Goal: Task Accomplishment & Management: Complete application form

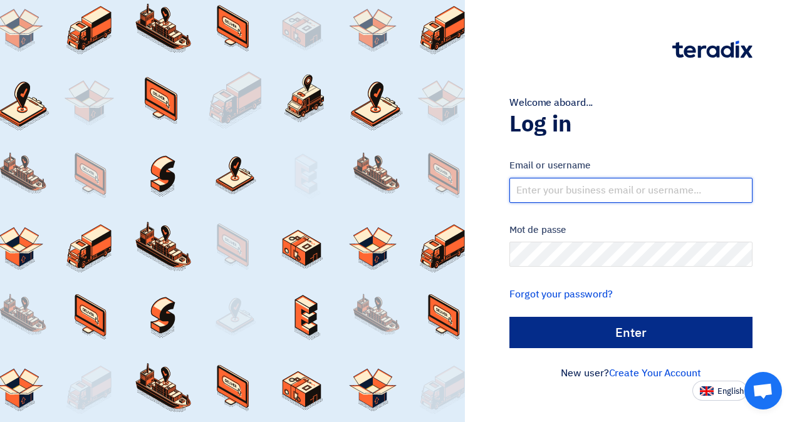
type input "[EMAIL_ADDRESS][DOMAIN_NAME]"
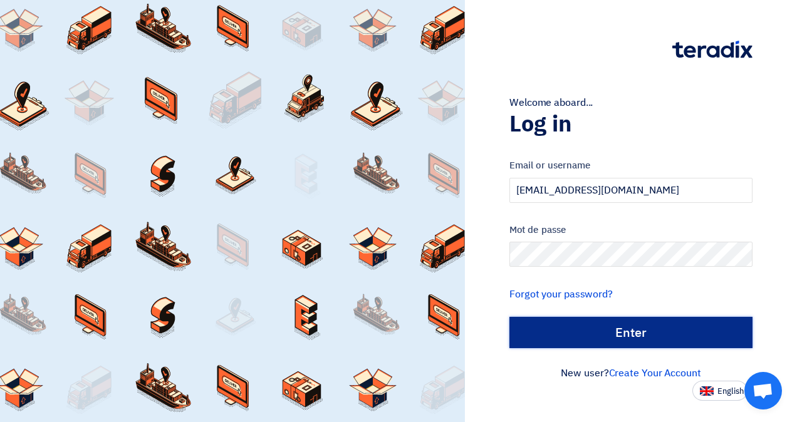
click at [626, 331] on input "الدخول" at bounding box center [631, 332] width 243 height 31
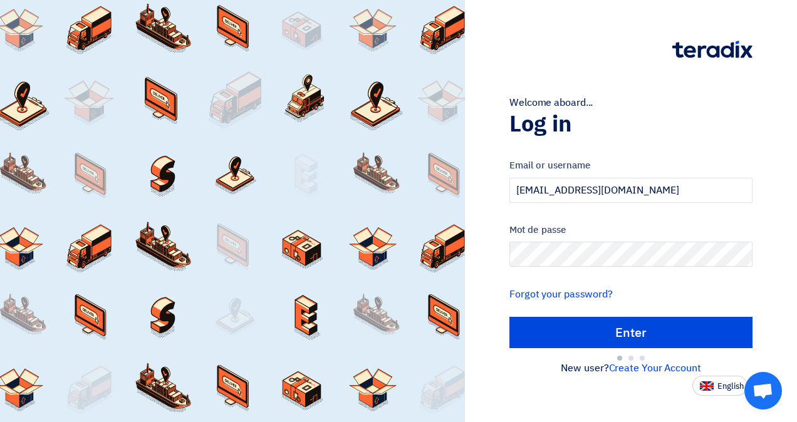
type input "Sign in"
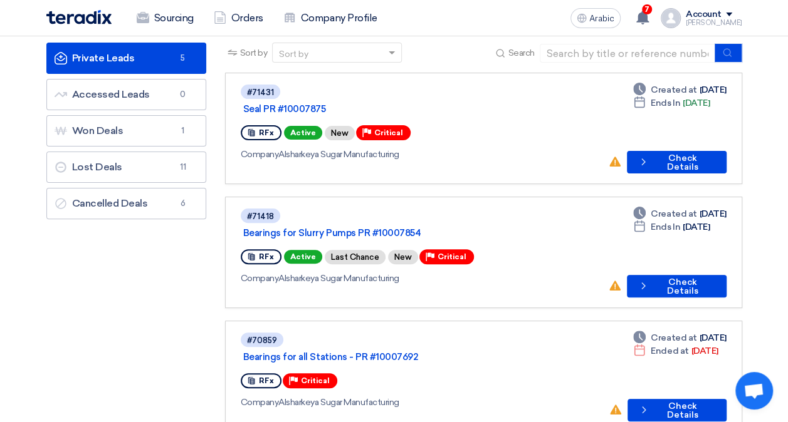
scroll to position [63, 0]
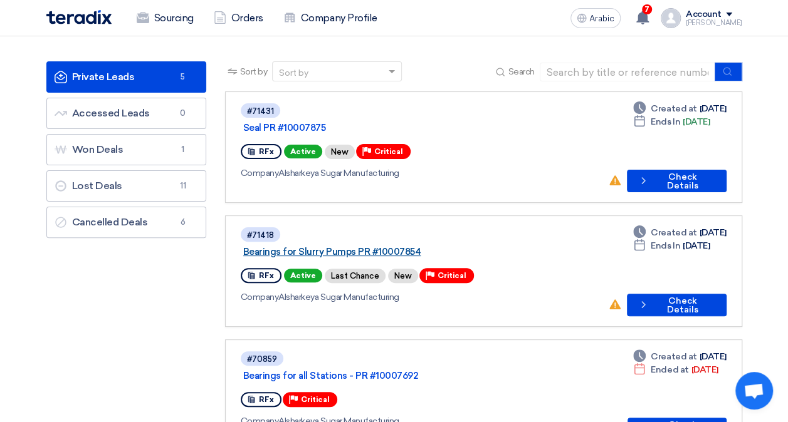
click at [431, 246] on link "Bearings for Slurry Pumps PR #10007854" at bounding box center [399, 251] width 313 height 11
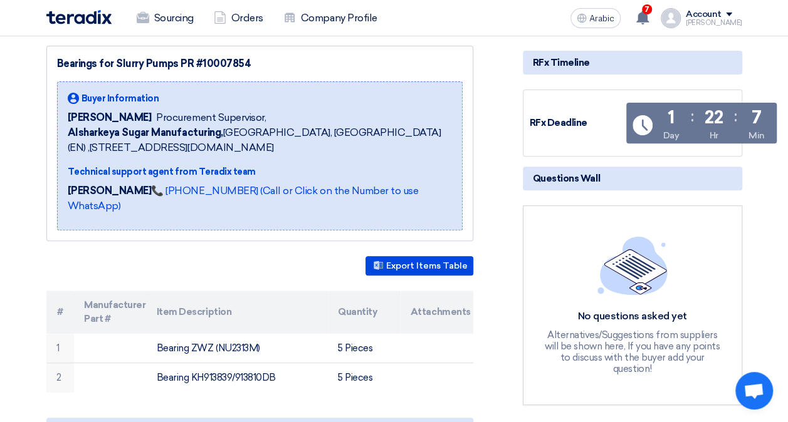
scroll to position [188, 0]
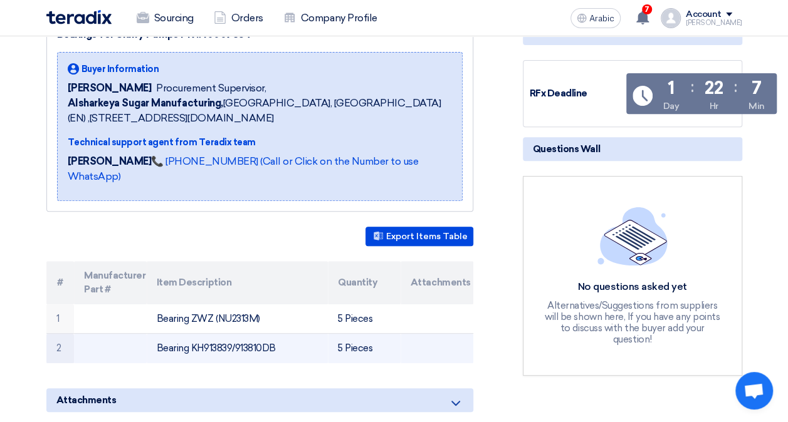
drag, startPoint x: 191, startPoint y: 330, endPoint x: 232, endPoint y: 331, distance: 41.4
click at [232, 343] on font "Bearing KH913839/913810DB" at bounding box center [216, 348] width 119 height 11
drag, startPoint x: 232, startPoint y: 331, endPoint x: 216, endPoint y: 329, distance: 15.8
copy font "KH913839"
drag, startPoint x: 261, startPoint y: 329, endPoint x: 237, endPoint y: 329, distance: 23.8
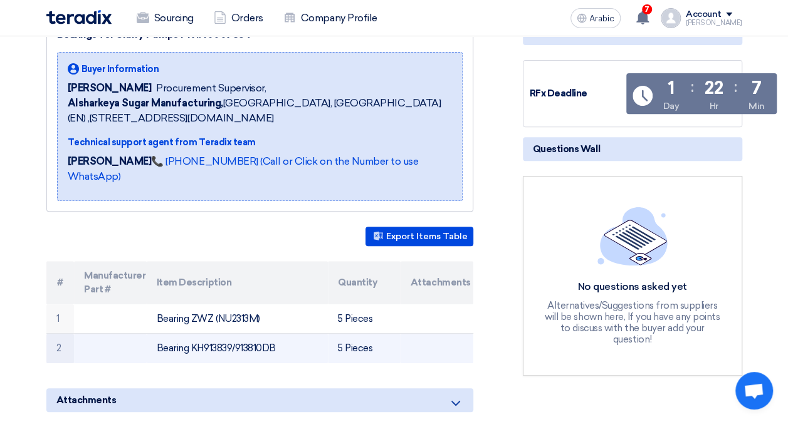
click at [237, 343] on font "Bearing KH913839/913810DB" at bounding box center [216, 348] width 119 height 11
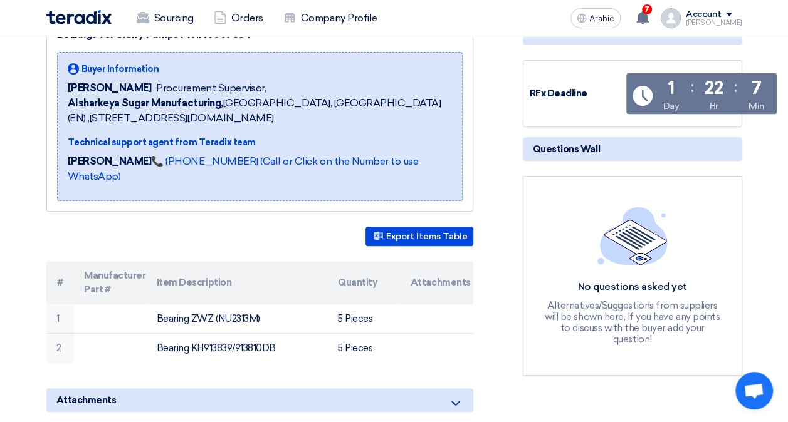
copy font "913810"
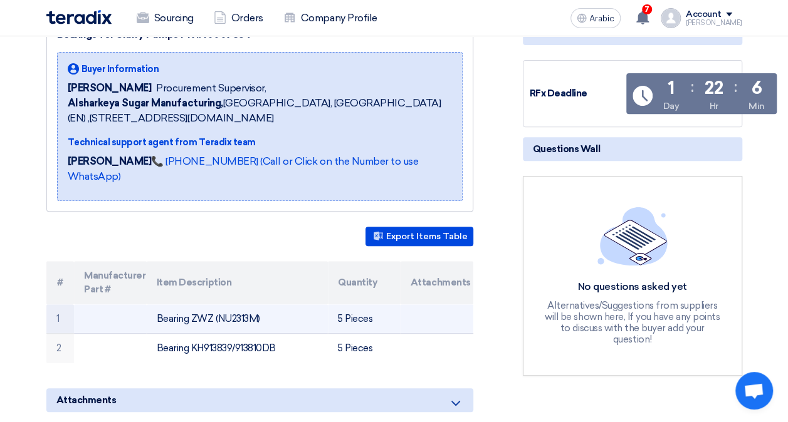
click at [296, 311] on td "Bearing ZWZ (NU2313M)" at bounding box center [237, 319] width 181 height 29
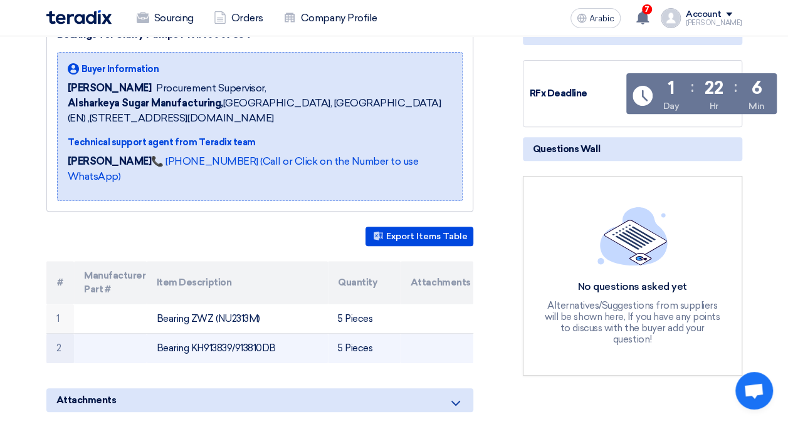
click at [213, 343] on font "Bearing KH913839/913810DB" at bounding box center [216, 348] width 119 height 11
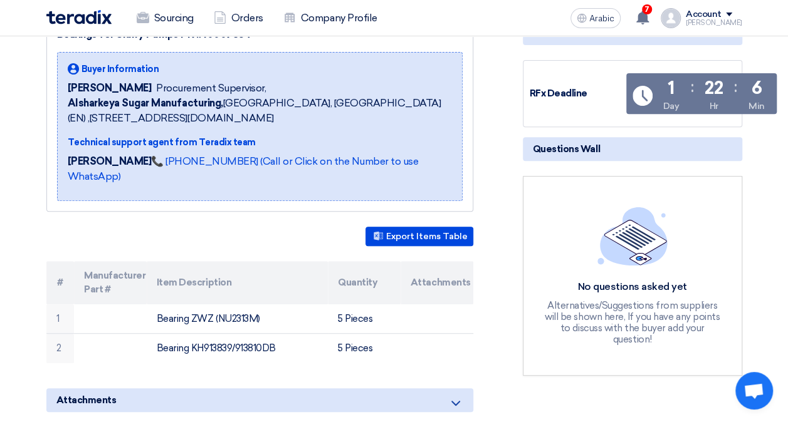
drag, startPoint x: 213, startPoint y: 332, endPoint x: 242, endPoint y: 352, distance: 35.1
click at [242, 352] on div "Bearings for Slurry Pumps PR #10007854 Buyer Information [PERSON_NAME] Procurem…" at bounding box center [275, 370] width 476 height 709
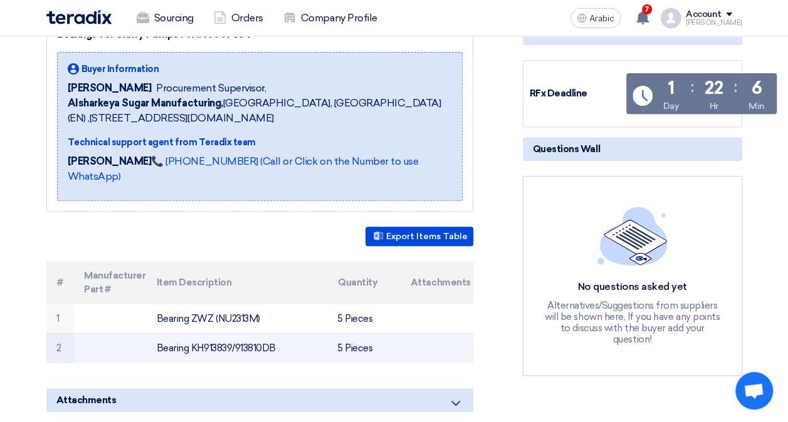
drag, startPoint x: 282, startPoint y: 330, endPoint x: 157, endPoint y: 332, distance: 125.4
click at [157, 334] on td "Bearing KH913839/913810DB" at bounding box center [237, 348] width 181 height 29
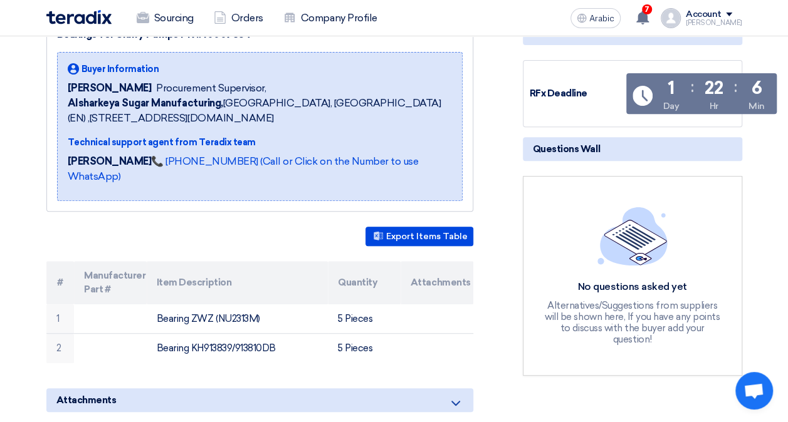
click at [362, 389] on div "Attachments" at bounding box center [259, 401] width 427 height 24
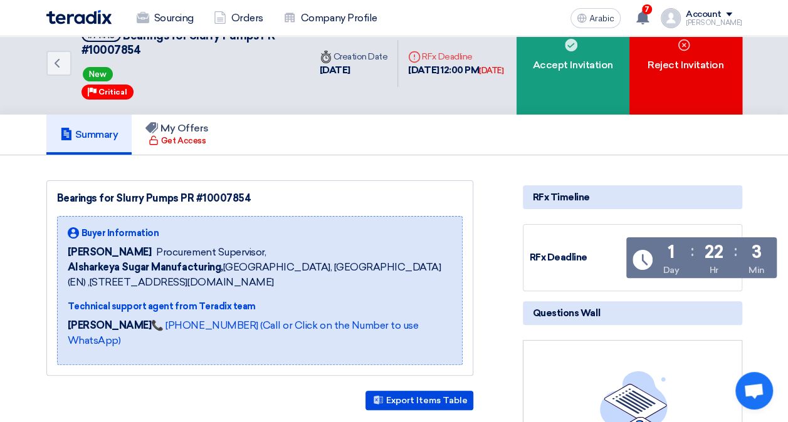
scroll to position [0, 0]
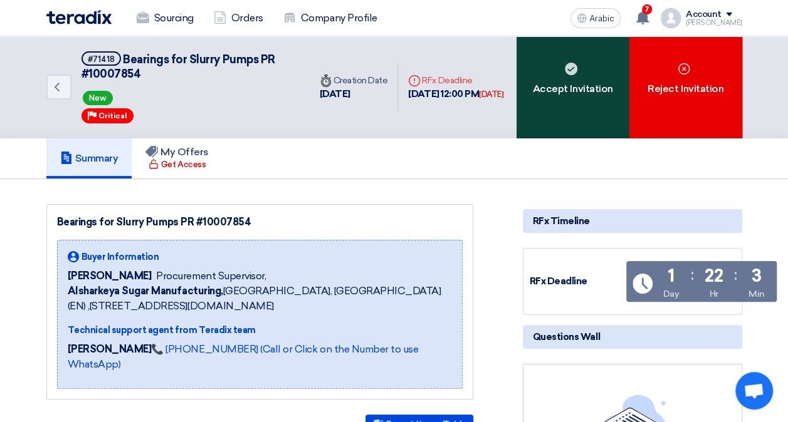
click at [555, 108] on div "Accept Invitation" at bounding box center [572, 87] width 113 height 102
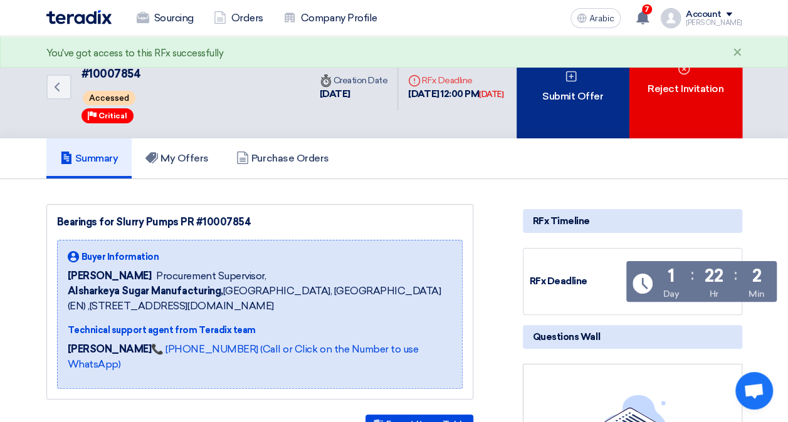
click at [595, 113] on div "Submit Offer" at bounding box center [572, 87] width 113 height 102
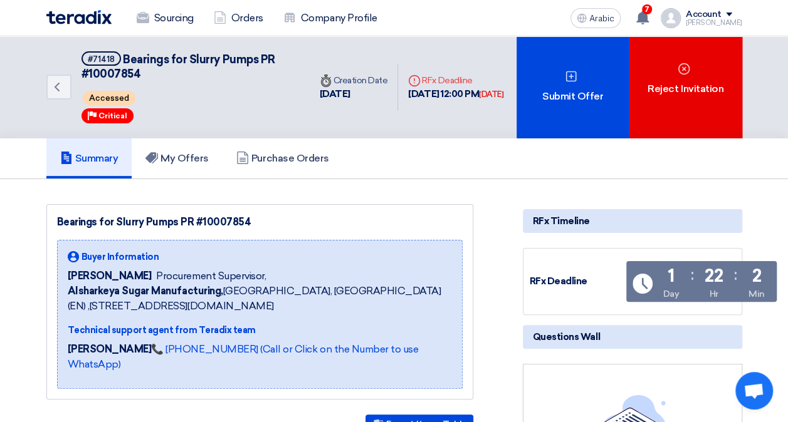
scroll to position [46, 0]
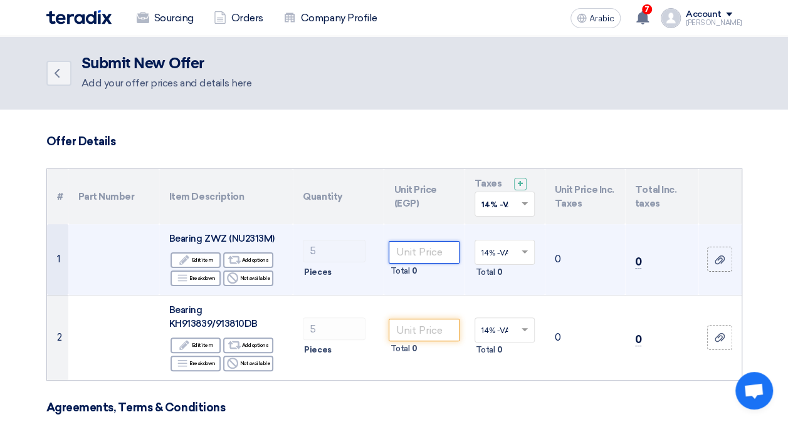
click at [420, 253] on input "number" at bounding box center [424, 252] width 70 height 23
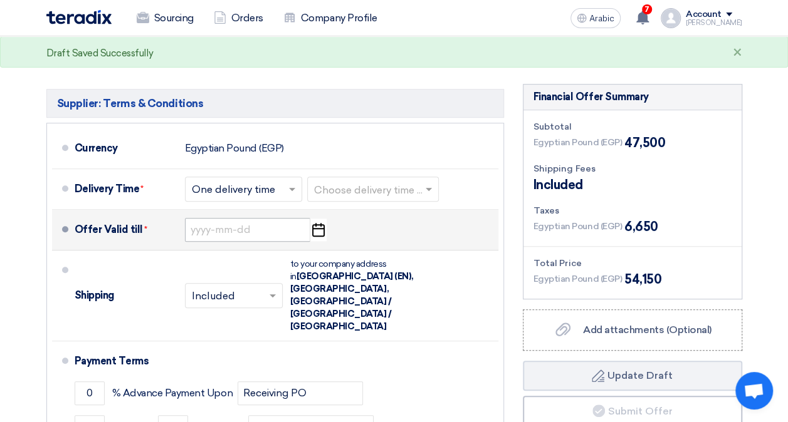
scroll to position [376, 0]
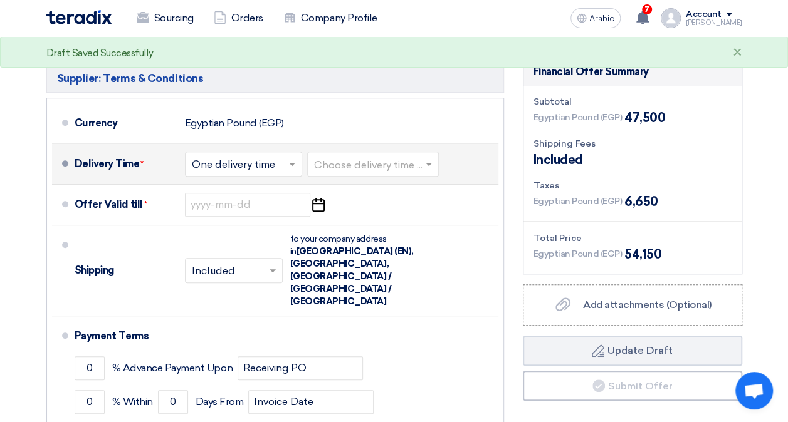
type input "9500"
click at [285, 156] on input "text" at bounding box center [244, 165] width 105 height 18
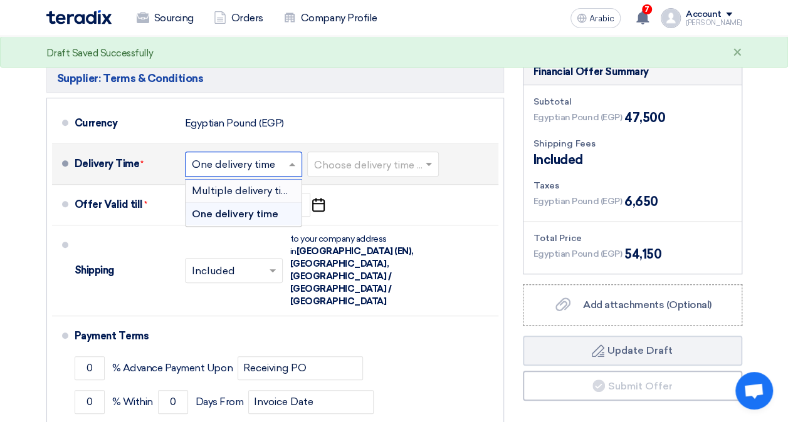
click at [276, 187] on span "Multiple delivery times" at bounding box center [246, 191] width 108 height 12
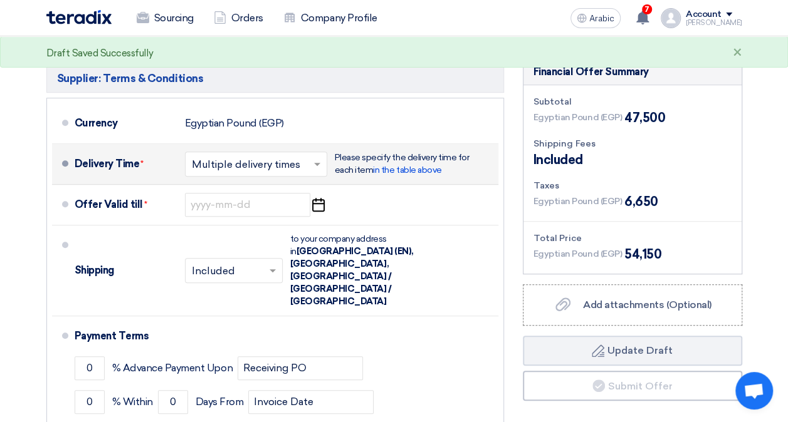
click at [288, 167] on input "text" at bounding box center [257, 165] width 130 height 18
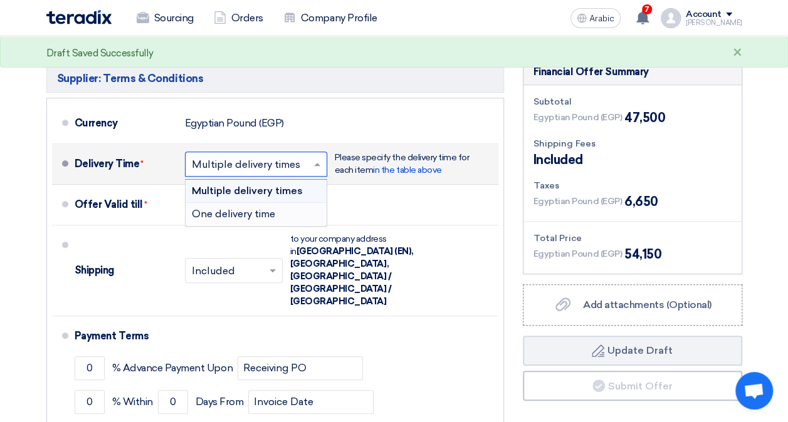
click at [266, 211] on span "One delivery time" at bounding box center [233, 214] width 83 height 12
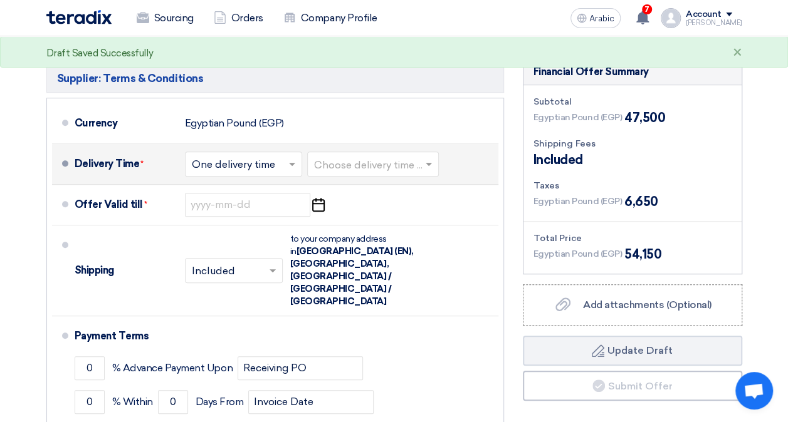
click at [427, 162] on span at bounding box center [430, 164] width 16 height 13
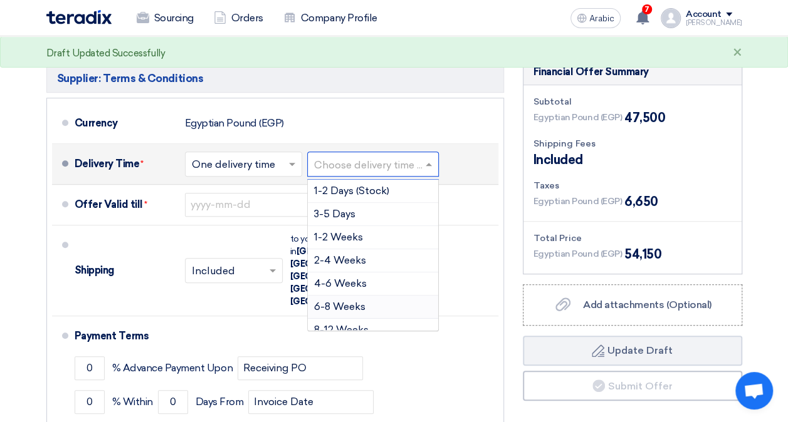
scroll to position [63, 0]
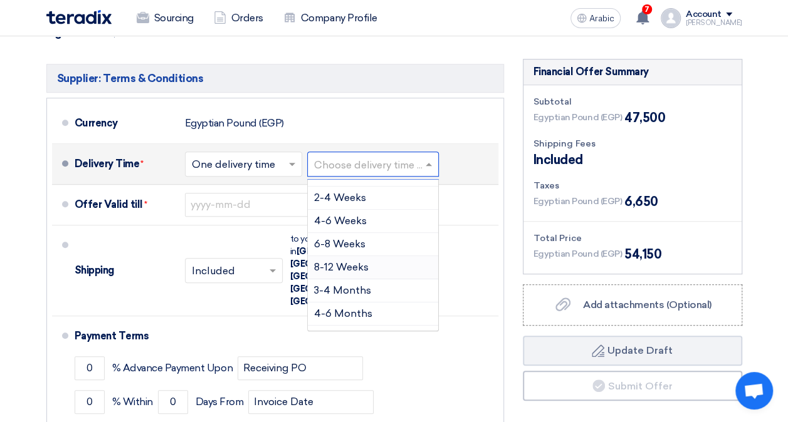
click at [362, 264] on span "8-12 Weeks" at bounding box center [341, 267] width 55 height 12
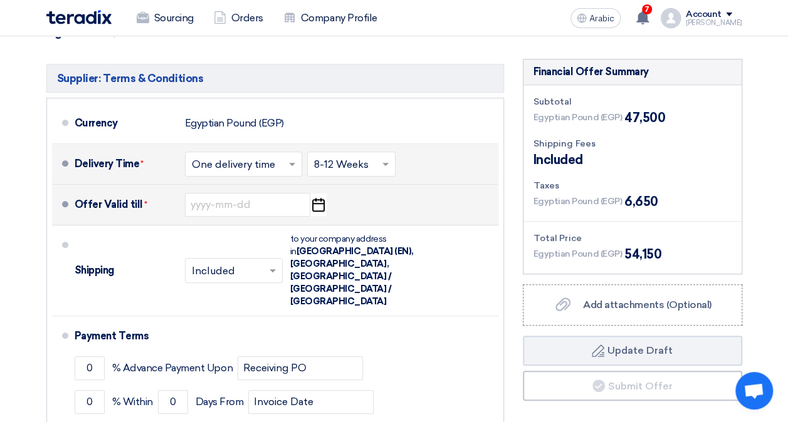
click at [323, 202] on use "button" at bounding box center [318, 205] width 13 height 14
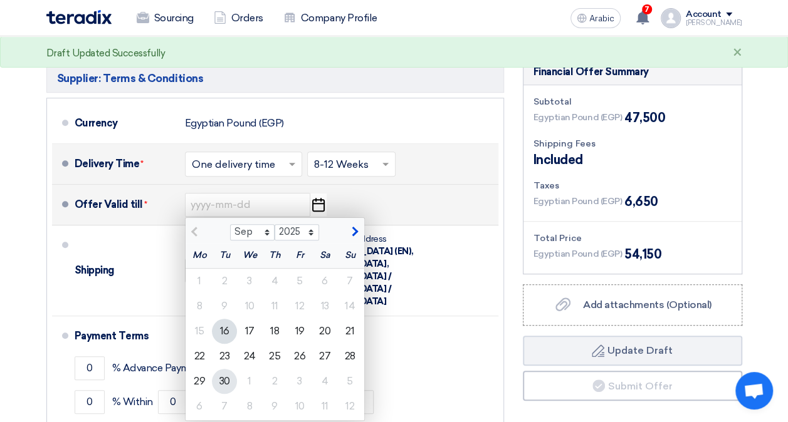
click at [234, 380] on div "30" at bounding box center [224, 381] width 25 height 25
type input "[DATE]"
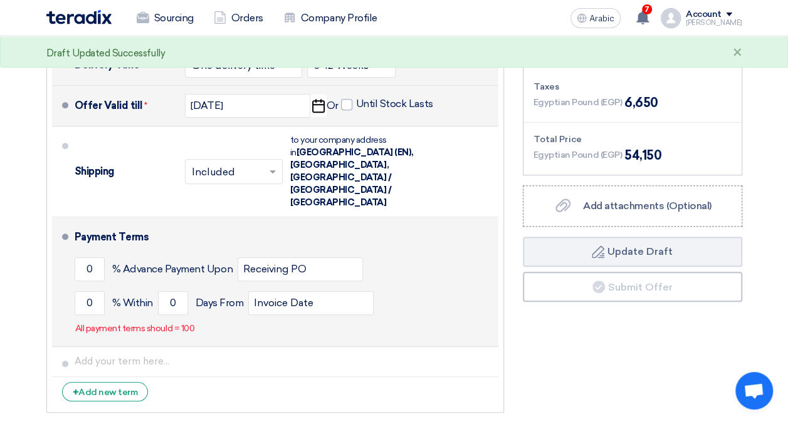
scroll to position [501, 0]
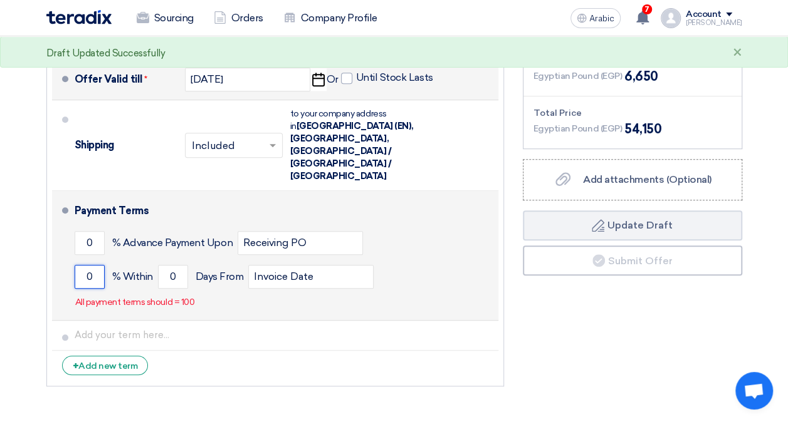
click at [98, 265] on input "0" at bounding box center [90, 277] width 30 height 24
type input "100"
click at [173, 265] on input "0" at bounding box center [173, 277] width 30 height 24
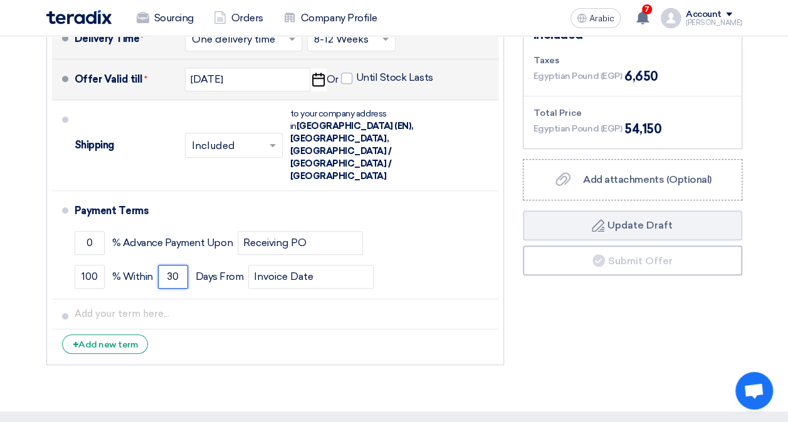
type input "30"
click at [292, 352] on section "Offer Details # Part Number Item Description Quantity Unit Price (EGP) Taxes + …" at bounding box center [394, 9] width 788 height 803
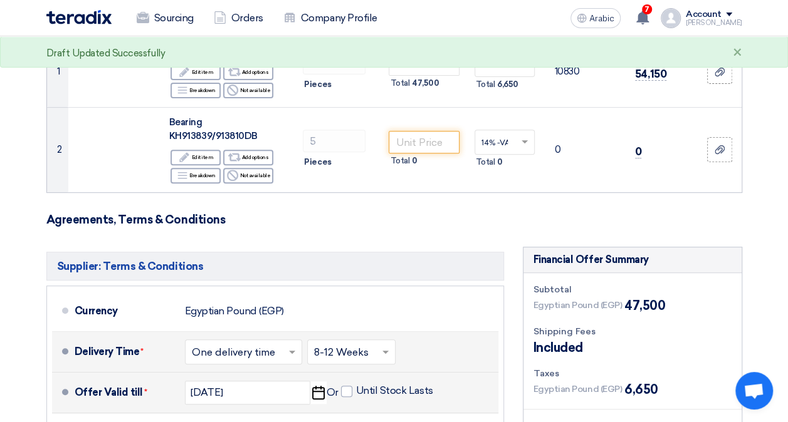
scroll to position [125, 0]
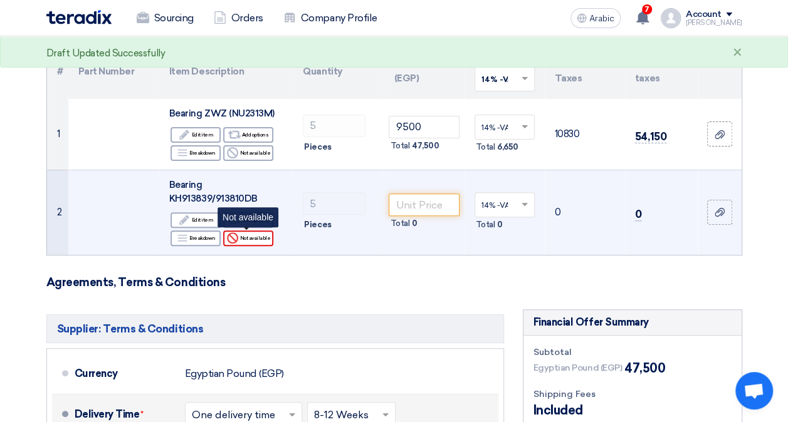
click at [253, 233] on font "Not available" at bounding box center [254, 238] width 31 height 10
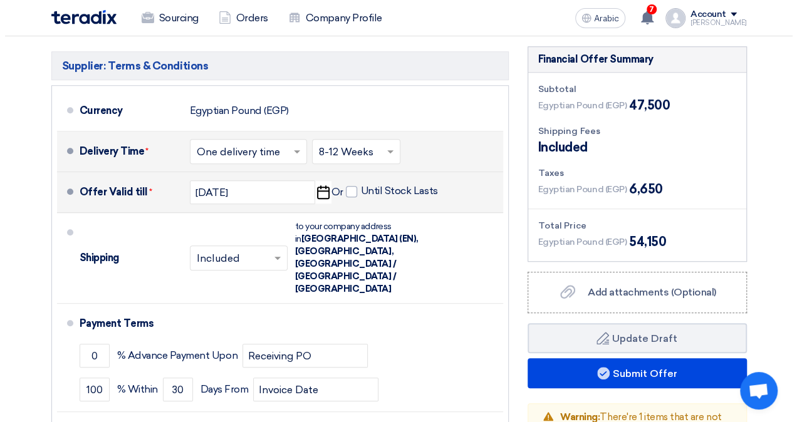
scroll to position [439, 0]
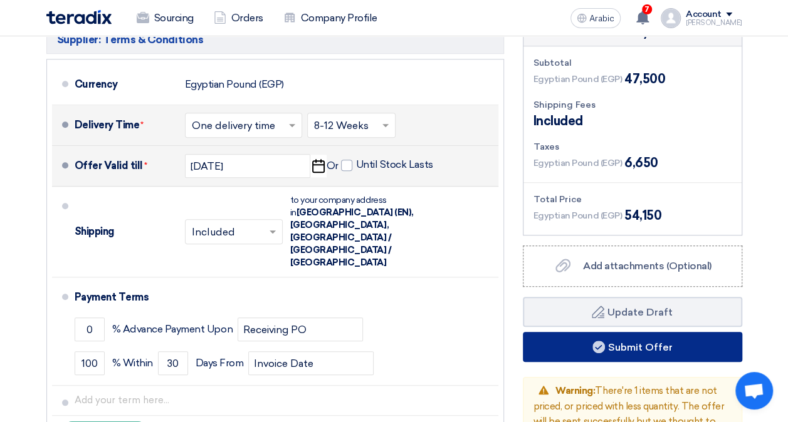
click at [637, 338] on button "Submit Offer" at bounding box center [632, 347] width 219 height 30
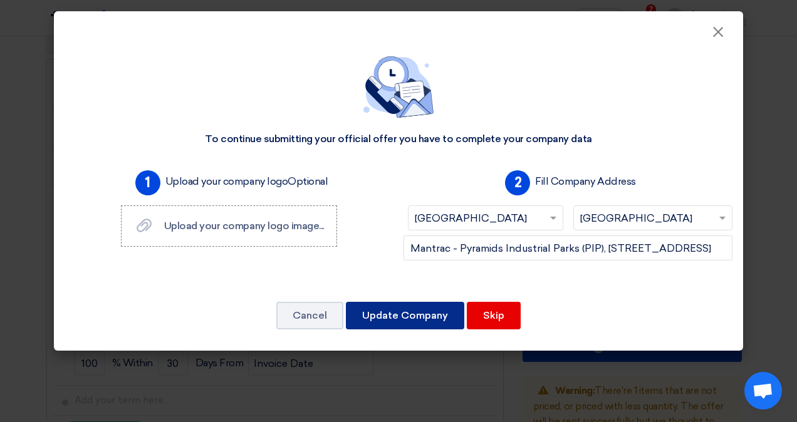
click at [434, 308] on button "Update Company" at bounding box center [405, 316] width 118 height 28
click at [408, 318] on button "Update Company" at bounding box center [405, 316] width 118 height 28
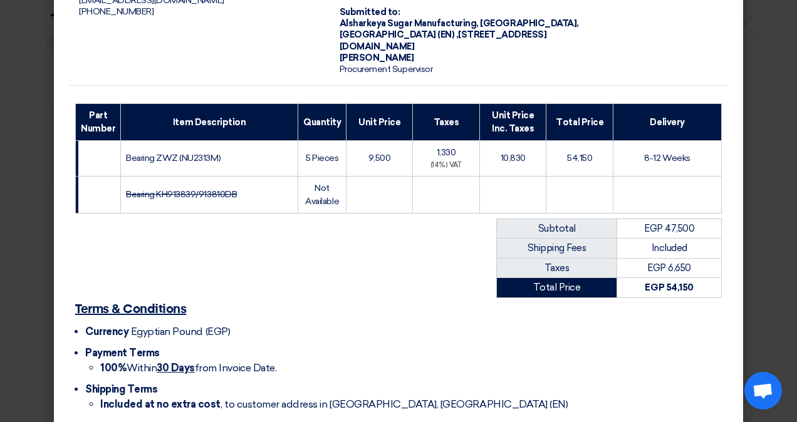
scroll to position [168, 0]
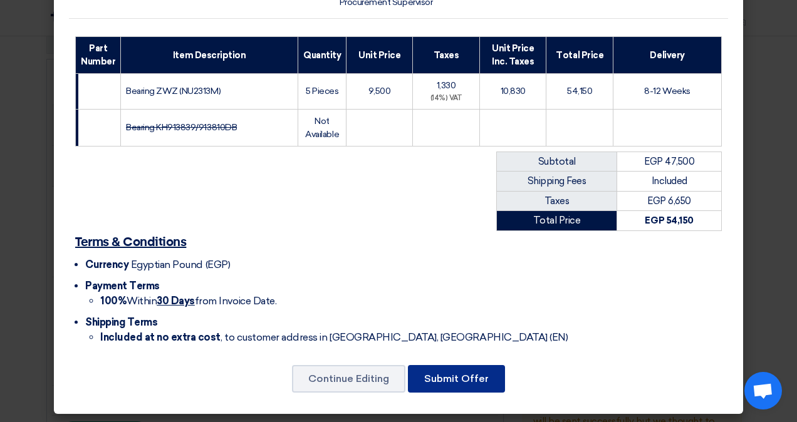
click at [440, 369] on button "Submit Offer" at bounding box center [456, 379] width 97 height 28
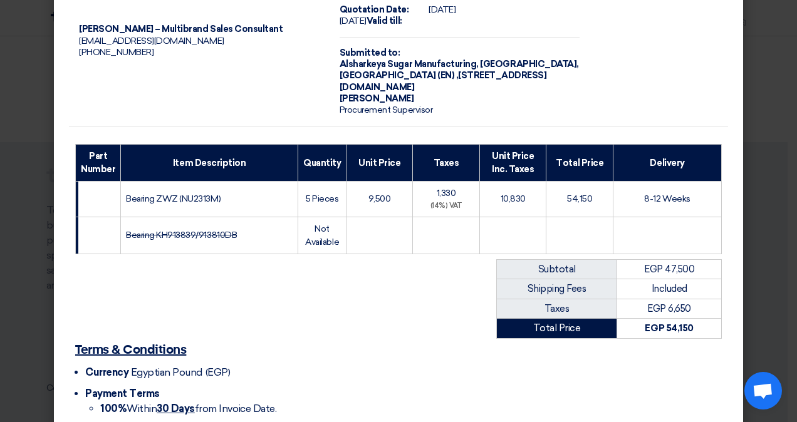
scroll to position [168, 0]
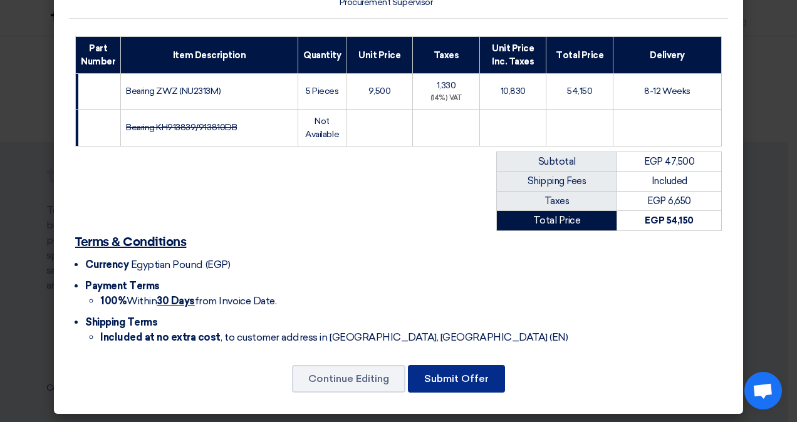
click at [456, 371] on button "Submit Offer" at bounding box center [456, 379] width 97 height 28
click at [457, 374] on button "Submit Offer" at bounding box center [456, 379] width 97 height 28
click at [446, 370] on button "Submit Offer" at bounding box center [456, 379] width 97 height 28
click at [464, 381] on button "Submit Offer" at bounding box center [456, 379] width 97 height 28
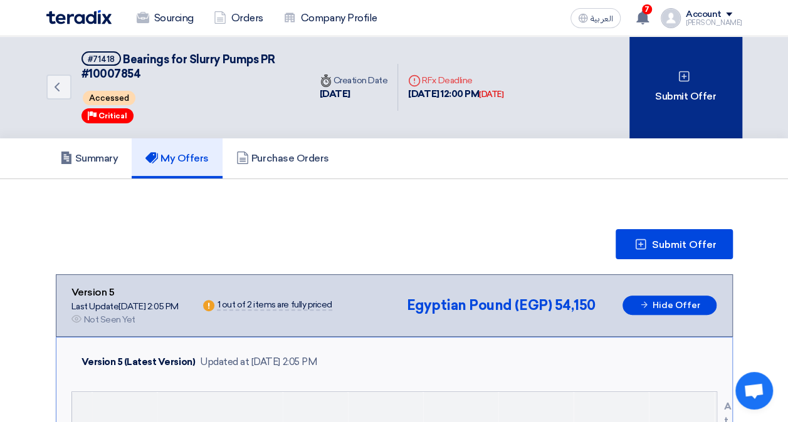
click at [679, 99] on div "Submit Offer" at bounding box center [685, 87] width 113 height 102
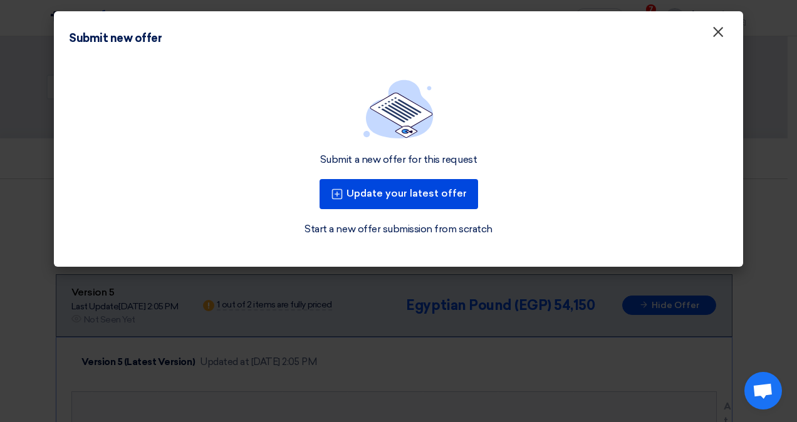
click at [714, 34] on span "×" at bounding box center [718, 35] width 13 height 25
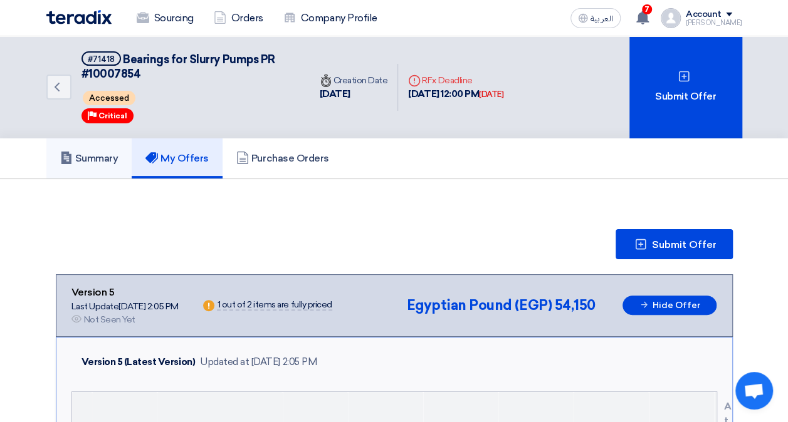
click at [88, 159] on h5 "Summary" at bounding box center [89, 158] width 58 height 13
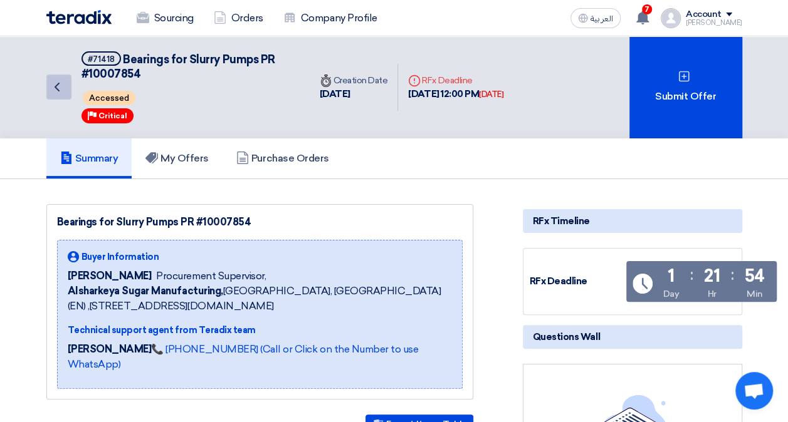
click at [55, 86] on use at bounding box center [57, 87] width 5 height 9
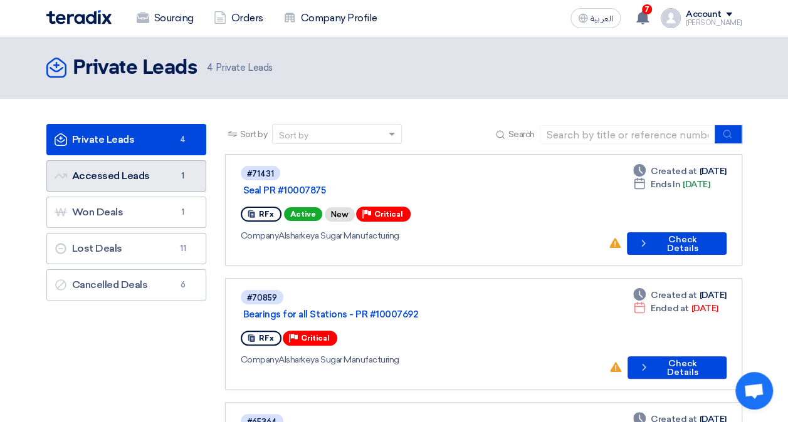
click at [145, 176] on link "Accessed Leads Accessed Leads 1" at bounding box center [126, 175] width 160 height 31
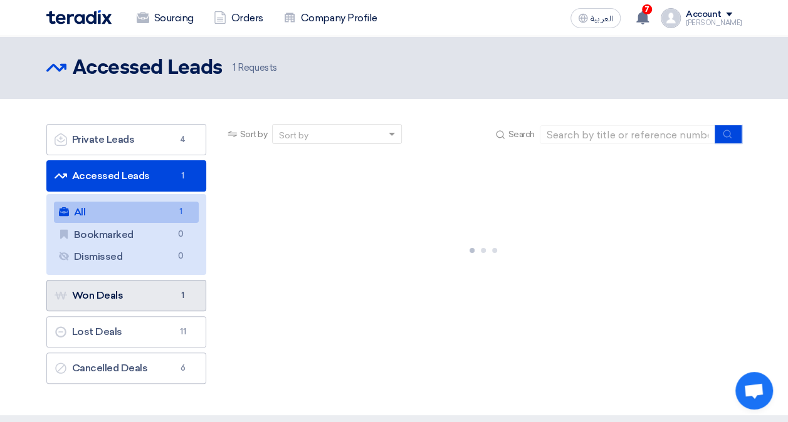
click at [122, 288] on link "Won Deals Won Deals 1" at bounding box center [126, 295] width 160 height 31
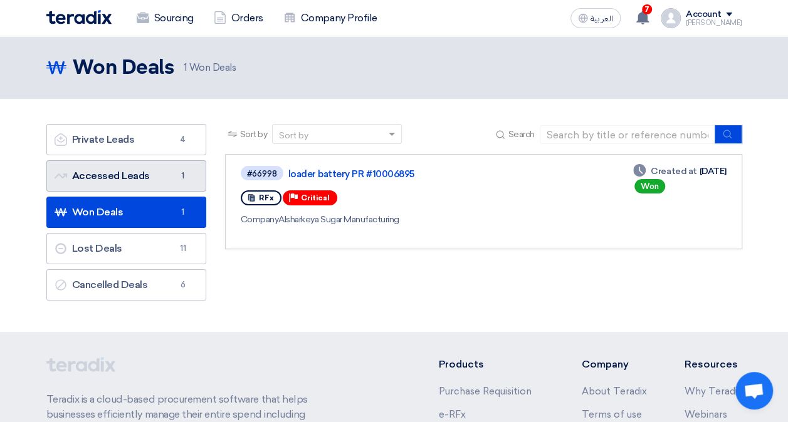
click at [114, 177] on link "Accessed Leads Accessed Leads 1" at bounding box center [126, 175] width 160 height 31
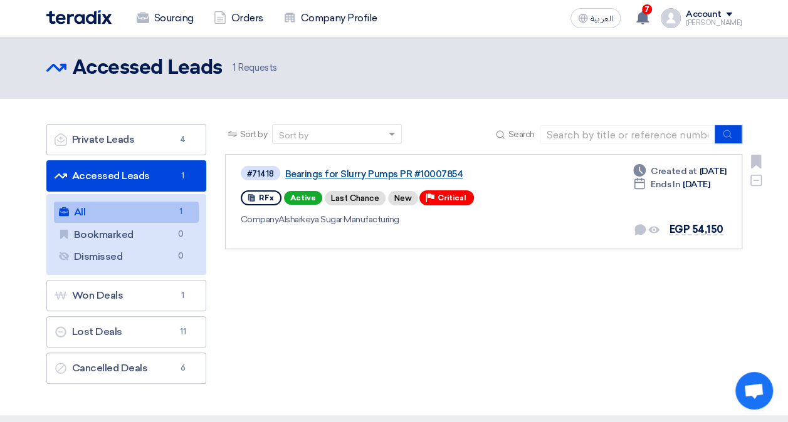
click at [360, 169] on link "Bearings for Slurry Pumps PR #10007854" at bounding box center [441, 174] width 313 height 11
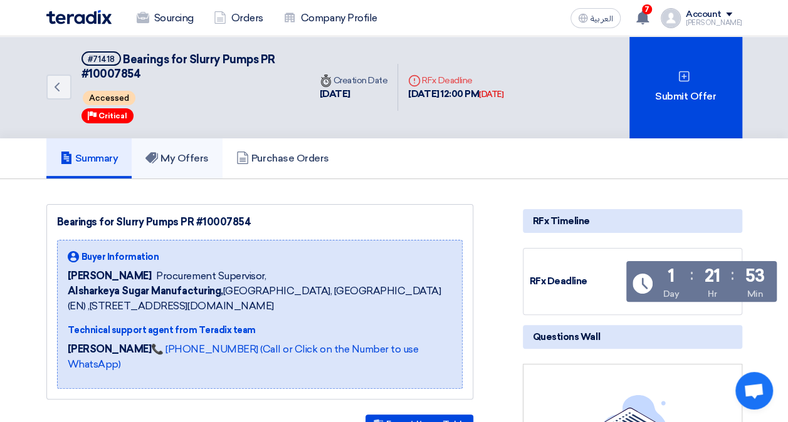
click at [179, 152] on h5 "My Offers" at bounding box center [176, 158] width 63 height 13
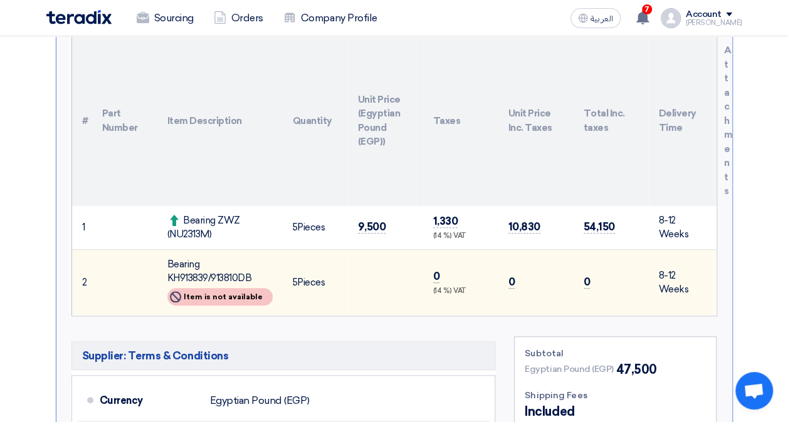
scroll to position [376, 0]
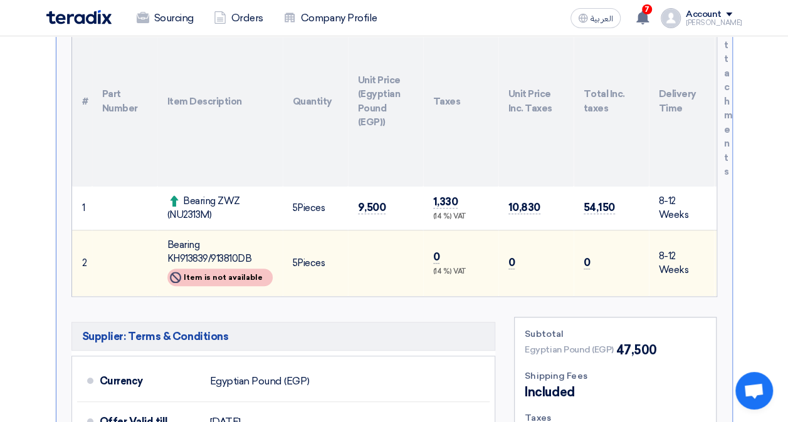
drag, startPoint x: 775, startPoint y: 270, endPoint x: 748, endPoint y: 249, distance: 34.0
click at [775, 270] on section "Submit Offer Version 5 Last Update 16 Sep 2025, 2:05 PM Offer is Seen Not Seen …" at bounding box center [394, 398] width 788 height 1191
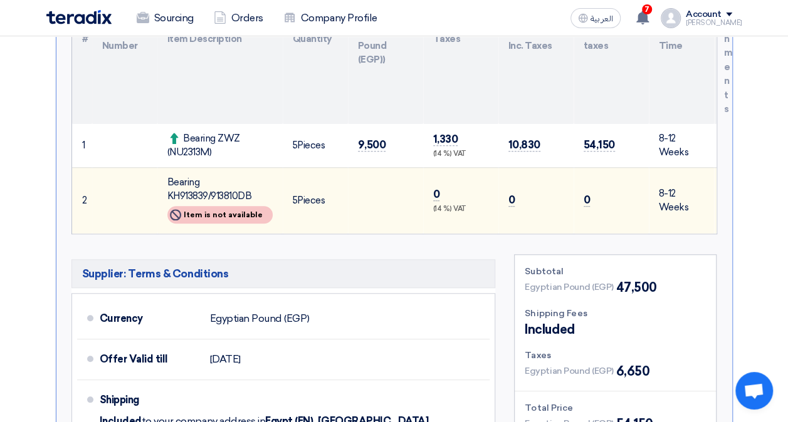
scroll to position [501, 0]
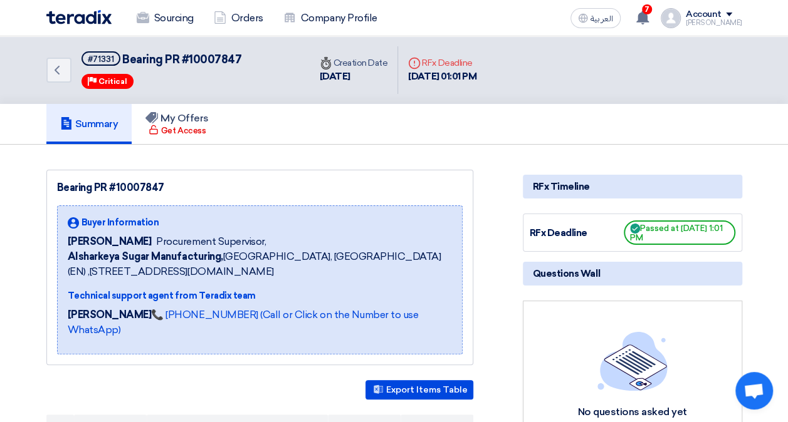
click at [680, 236] on span "Passed at 9/10/25, 1:01 PM" at bounding box center [680, 233] width 112 height 24
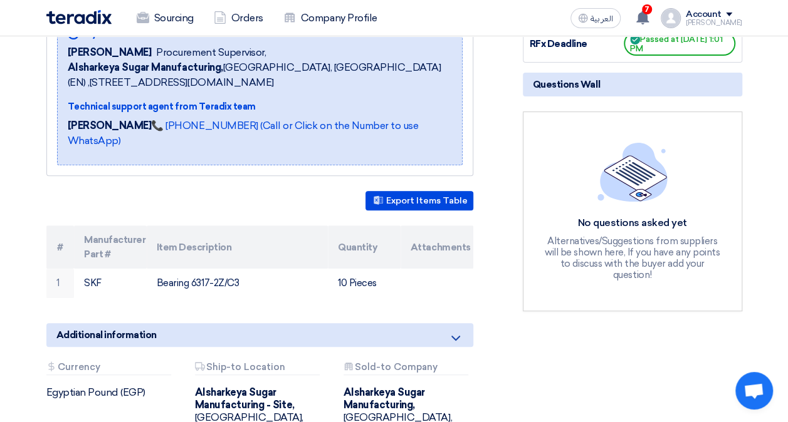
scroll to position [188, 0]
